Goal: Register for event/course

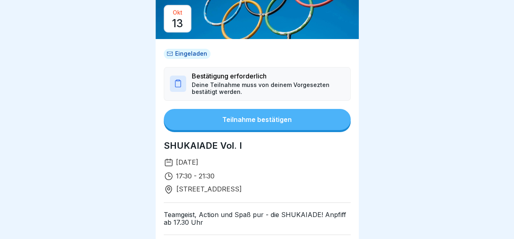
scroll to position [49, 0]
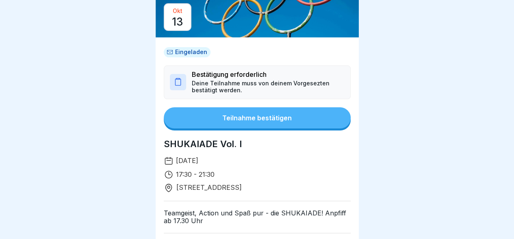
click at [256, 106] on div "Eingeladen Bestätigung erforderlich Deine Teilnahme muss von deinem Vorgesezten…" at bounding box center [257, 209] width 187 height 324
click at [258, 118] on div "Teilnahme bestätigen" at bounding box center [257, 117] width 70 height 7
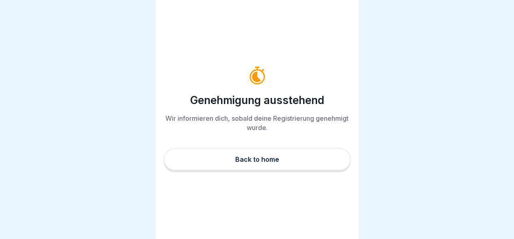
click at [255, 157] on button "Back to home" at bounding box center [257, 159] width 187 height 22
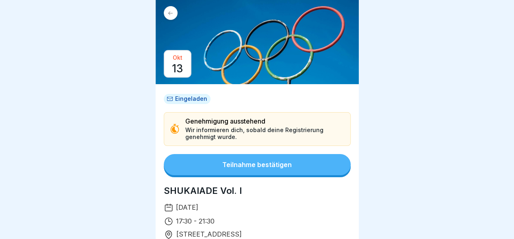
scroll to position [2, 0]
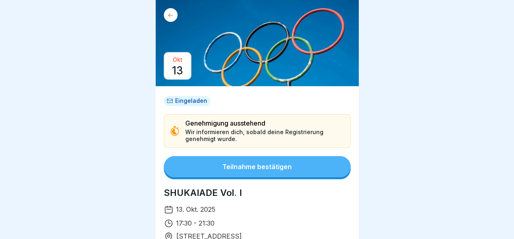
click at [247, 158] on button "Teilnahme bestätigen" at bounding box center [257, 166] width 187 height 21
